Goal: Information Seeking & Learning: Learn about a topic

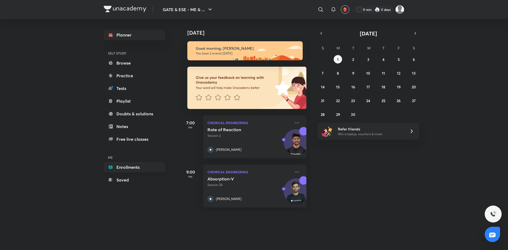
click at [125, 167] on link "Enrollments" at bounding box center [134, 167] width 61 height 11
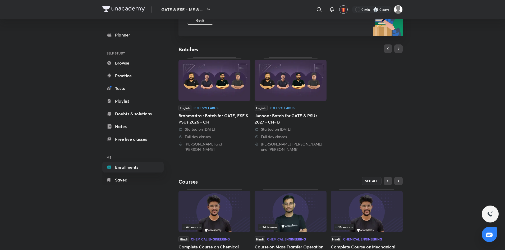
scroll to position [114, 0]
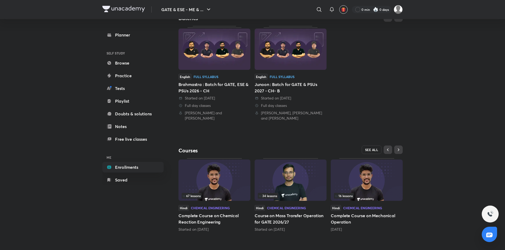
click at [373, 150] on span "SEE ALL" at bounding box center [371, 150] width 13 height 4
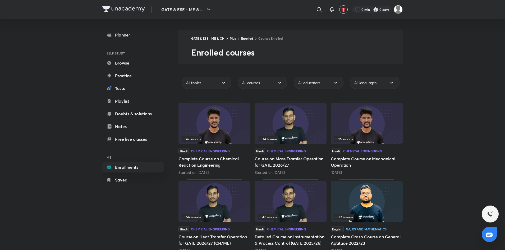
scroll to position [13, 0]
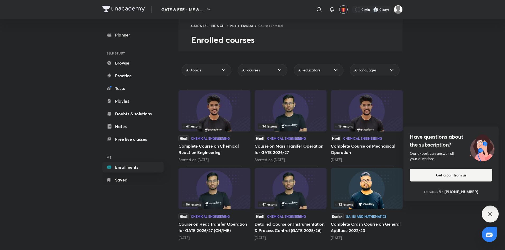
click at [464, 89] on div "GATE & ESE - ME & ... ​ 0 min 0 days Planner SELF STUDY Browse Practice Tests P…" at bounding box center [252, 118] width 505 height 263
click at [488, 214] on icon at bounding box center [490, 214] width 6 height 6
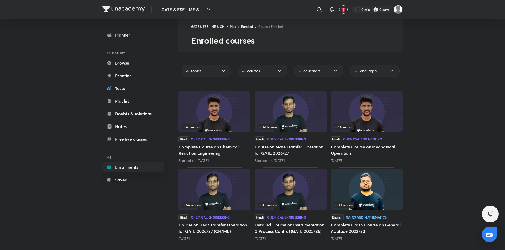
scroll to position [0, 0]
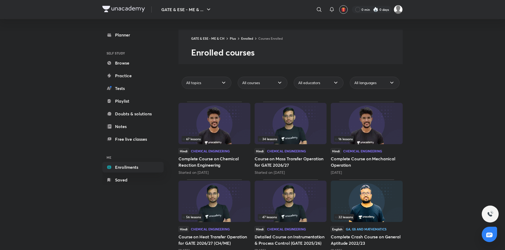
click at [235, 125] on img at bounding box center [215, 123] width 72 height 41
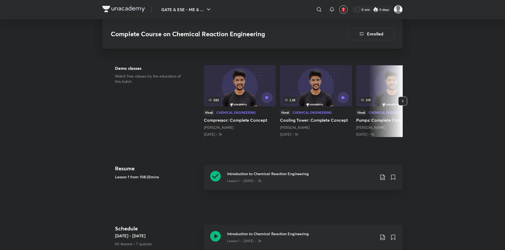
scroll to position [206, 0]
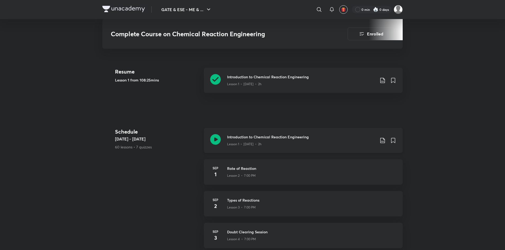
click at [349, 134] on div "Introduction to Chemical Reaction Engineering Lesson 1 • [DATE] • 2h" at bounding box center [303, 140] width 199 height 25
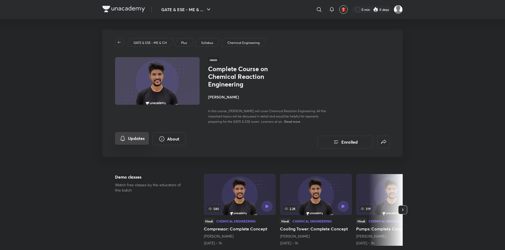
click at [136, 140] on button "Updates" at bounding box center [132, 138] width 34 height 13
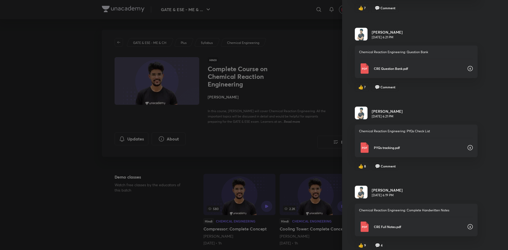
scroll to position [126, 0]
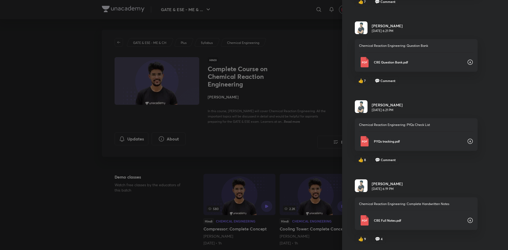
click at [467, 220] on icon at bounding box center [470, 220] width 6 height 6
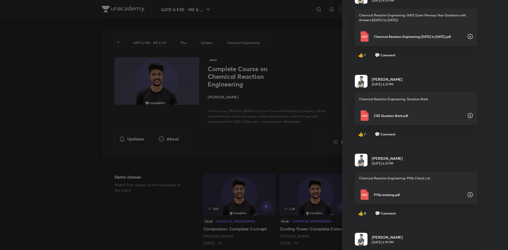
scroll to position [72, 0]
click at [467, 114] on icon at bounding box center [470, 116] width 6 height 6
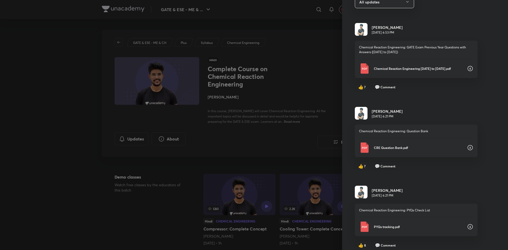
scroll to position [40, 0]
click at [467, 69] on icon at bounding box center [470, 69] width 6 height 6
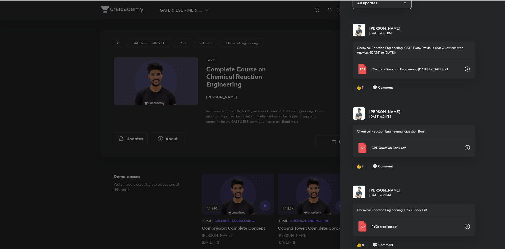
scroll to position [0, 0]
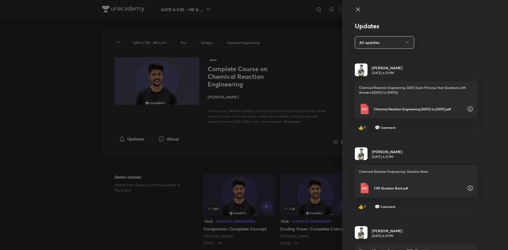
click at [301, 140] on div at bounding box center [254, 125] width 508 height 250
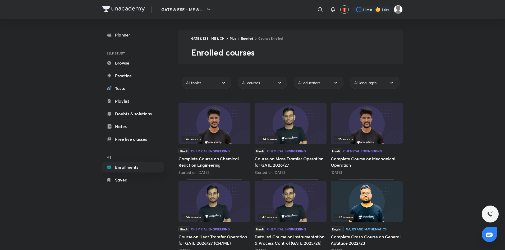
click at [203, 120] on img at bounding box center [215, 123] width 72 height 41
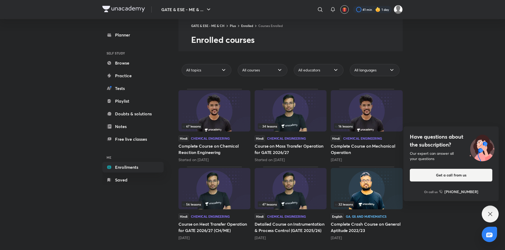
click at [291, 190] on img at bounding box center [291, 188] width 72 height 41
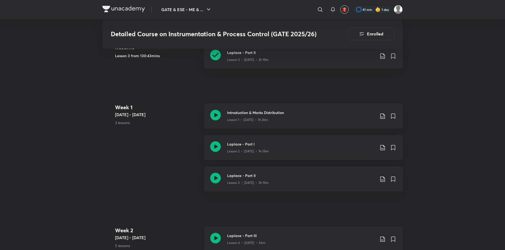
scroll to position [260, 0]
click at [301, 237] on h3 "Laplace - Part III" at bounding box center [301, 236] width 148 height 6
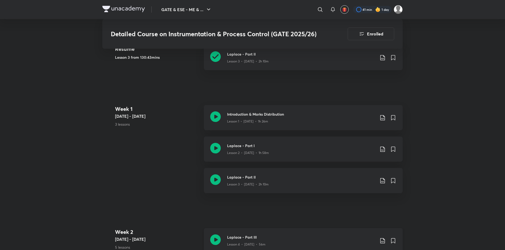
scroll to position [259, 0]
click at [288, 239] on h3 "Laplace - Part III" at bounding box center [301, 237] width 148 height 6
